Goal: Task Accomplishment & Management: Complete application form

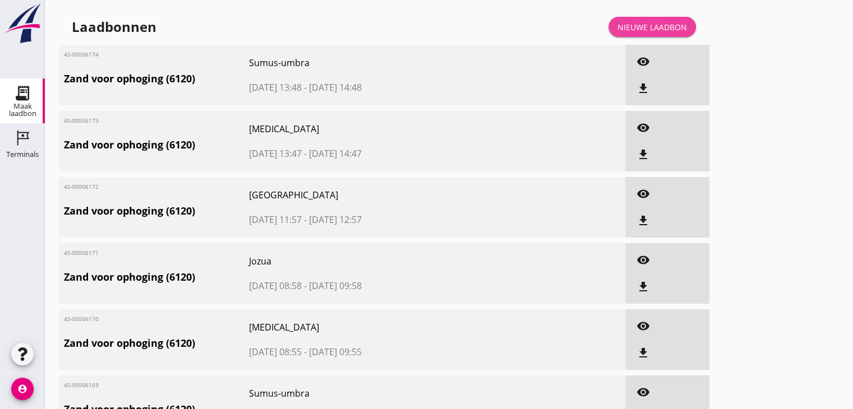
click at [650, 27] on div "Nieuwe laadbon" at bounding box center [652, 27] width 70 height 12
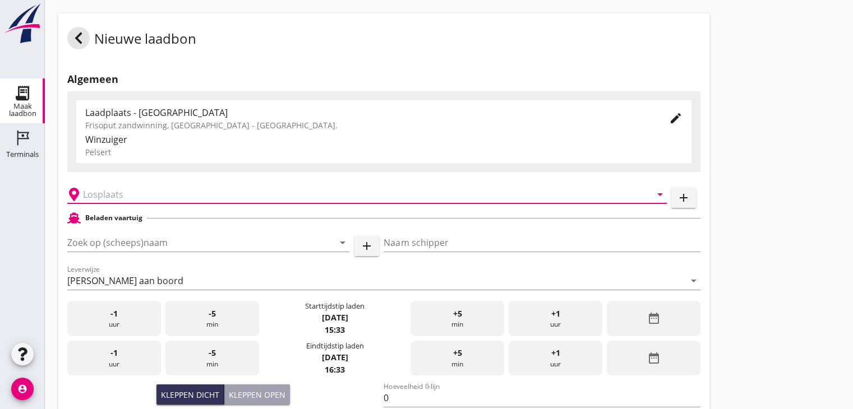
click at [112, 191] on input "text" at bounding box center [359, 195] width 552 height 18
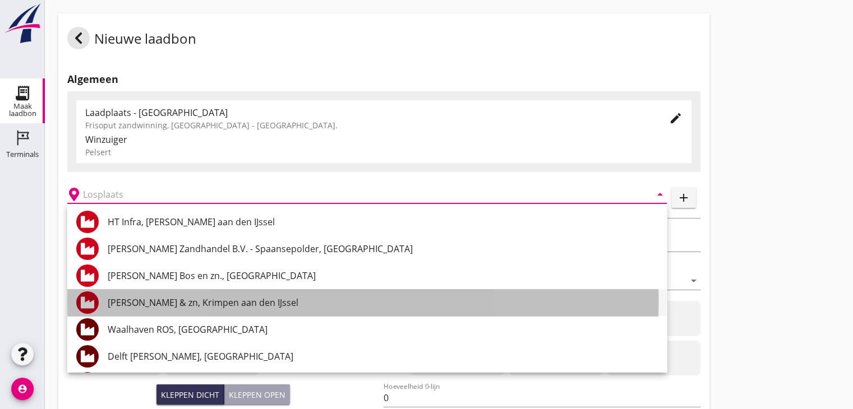
click at [159, 303] on div "[PERSON_NAME] & zn, Krimpen aan den IJssel" at bounding box center [383, 302] width 550 height 13
type input "[PERSON_NAME] & zn, Krimpen aan den IJssel"
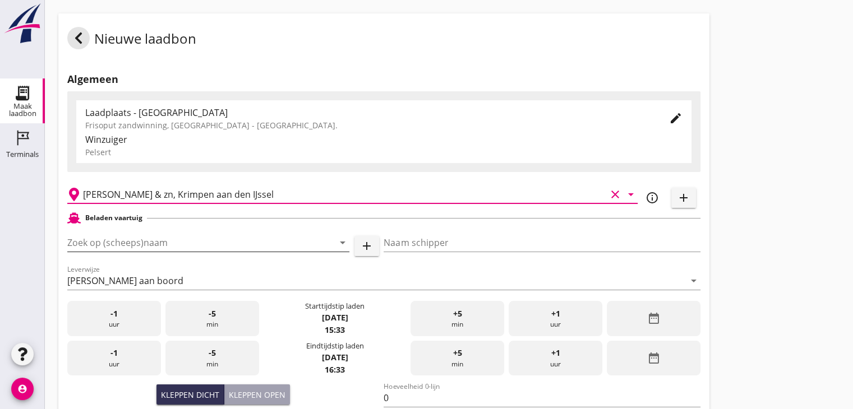
click at [117, 243] on input "Zoek op (scheeps)naam" at bounding box center [192, 243] width 251 height 18
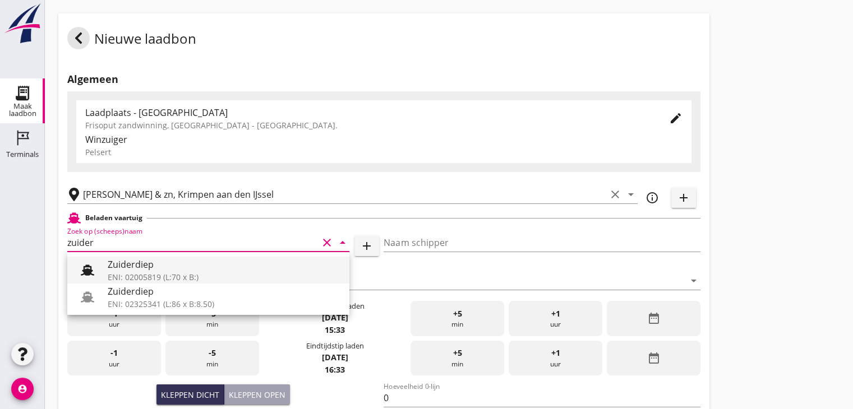
click at [145, 272] on div "ENI: 02005819 (L:70 x B:)" at bounding box center [224, 277] width 233 height 12
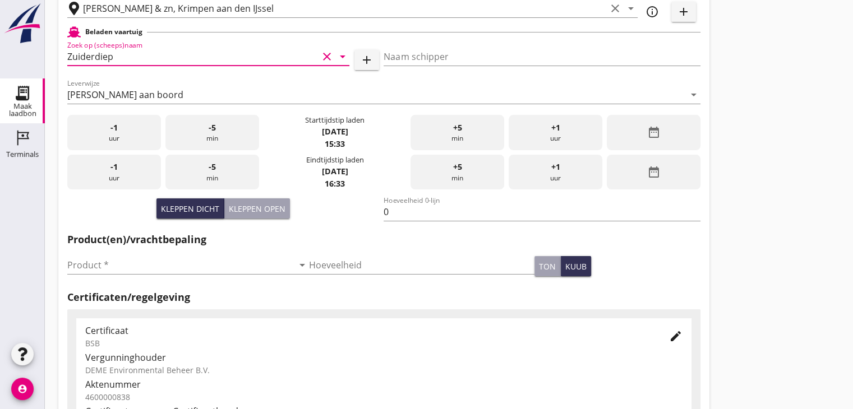
scroll to position [224, 0]
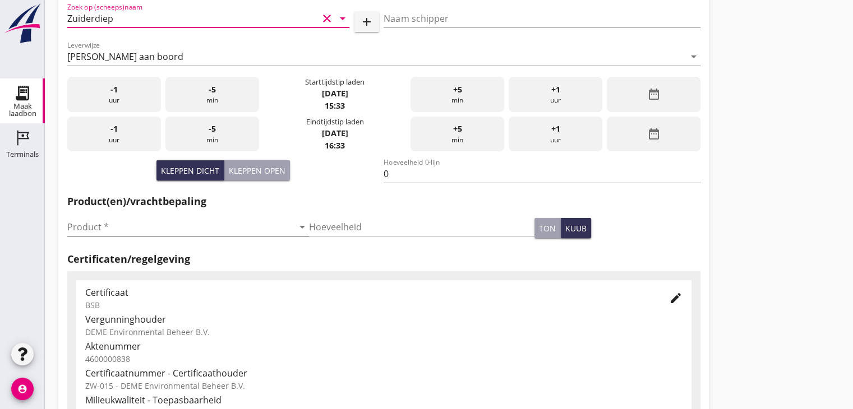
type input "Zuiderdiep"
click at [82, 232] on input "Product *" at bounding box center [180, 227] width 226 height 18
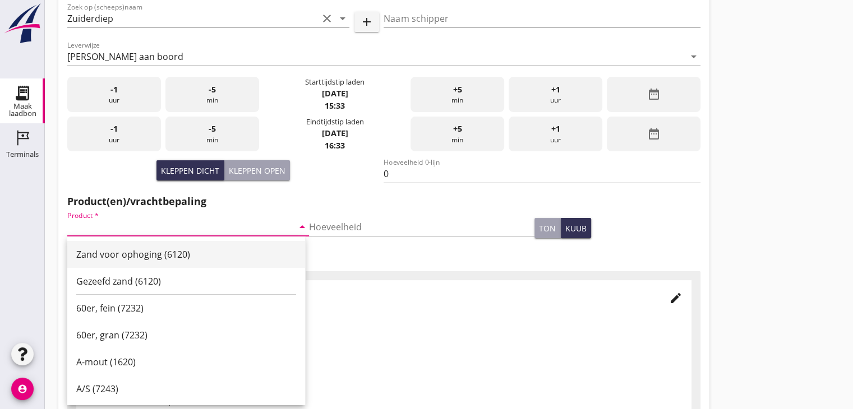
click at [99, 251] on div "Zand voor ophoging (6120)" at bounding box center [186, 254] width 220 height 13
type input "Zand voor ophoging (6120)"
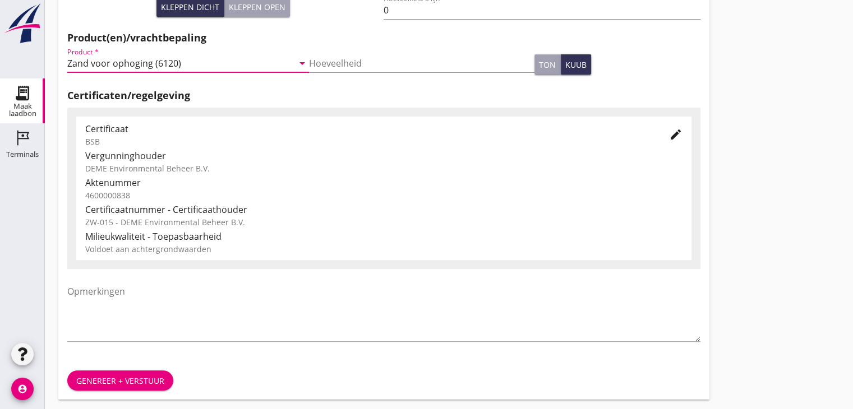
scroll to position [393, 0]
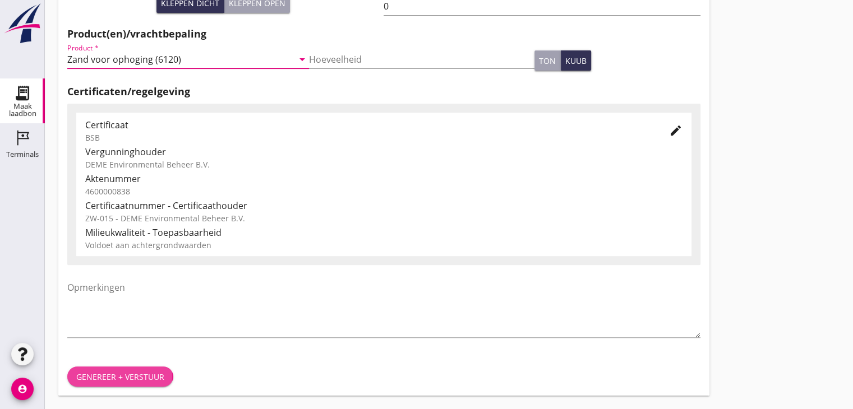
click at [107, 377] on div "Genereer + verstuur" at bounding box center [120, 377] width 88 height 12
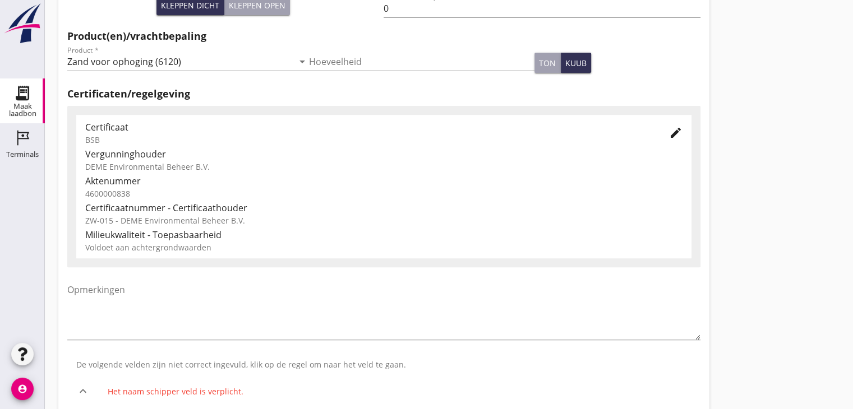
scroll to position [395, 0]
